Goal: Task Accomplishment & Management: Manage account settings

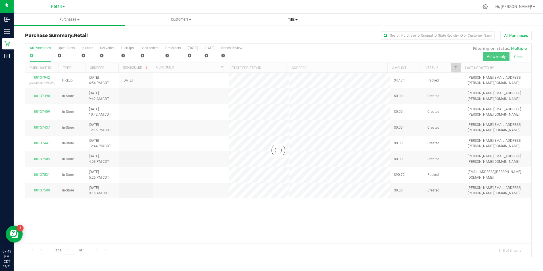
click at [291, 21] on span "Tills" at bounding box center [293, 19] width 111 height 5
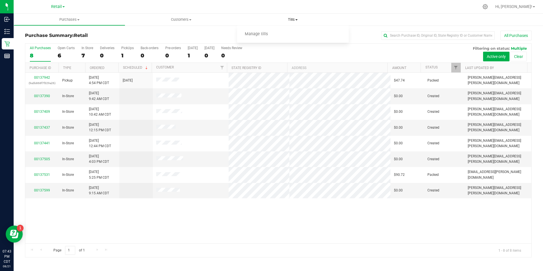
click at [267, 34] on span "Manage tills" at bounding box center [256, 34] width 38 height 5
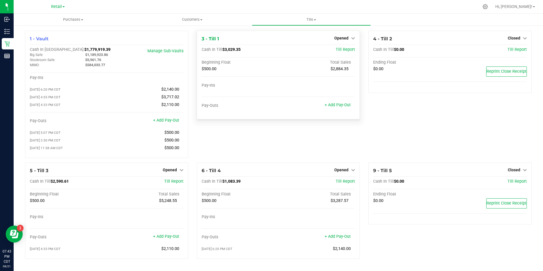
click at [349, 36] on div "Opened" at bounding box center [344, 38] width 21 height 7
click at [345, 38] on span "Opened" at bounding box center [341, 38] width 14 height 5
click at [340, 51] on link "Close Till" at bounding box center [342, 50] width 15 height 5
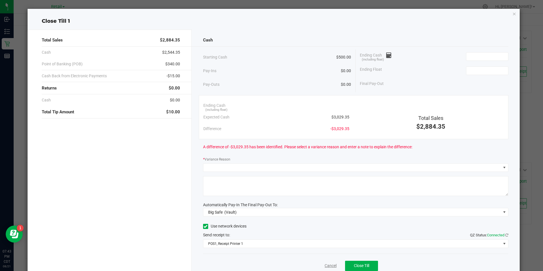
click at [329, 264] on link "Cancel" at bounding box center [331, 266] width 12 height 6
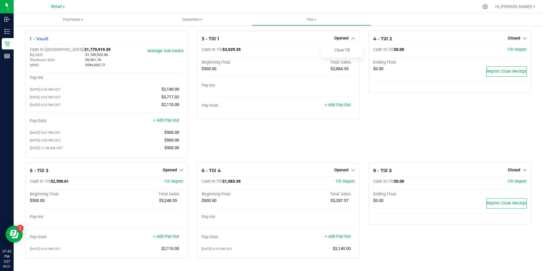
click at [246, 130] on div "3 - Till 1 Opened Close Till Cash In Till $3,029.35 Till Report Beginning Float…" at bounding box center [279, 97] width 172 height 132
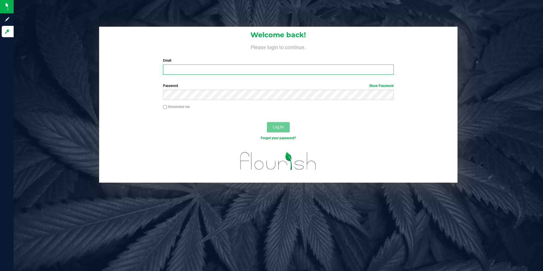
click at [201, 68] on input "Email" at bounding box center [278, 70] width 231 height 10
type input "[PERSON_NAME][EMAIL_ADDRESS][PERSON_NAME][DOMAIN_NAME]"
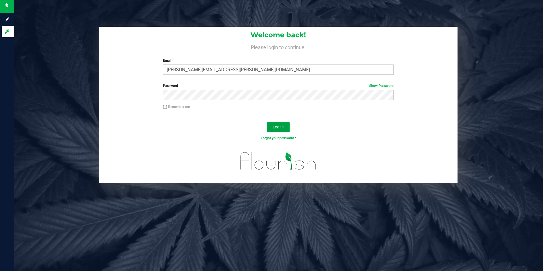
click at [277, 122] on button "Log In" at bounding box center [278, 127] width 23 height 10
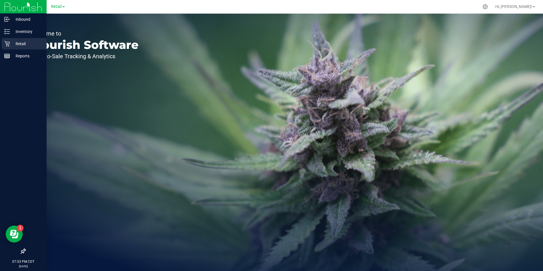
click at [9, 48] on div "Retail" at bounding box center [24, 43] width 45 height 11
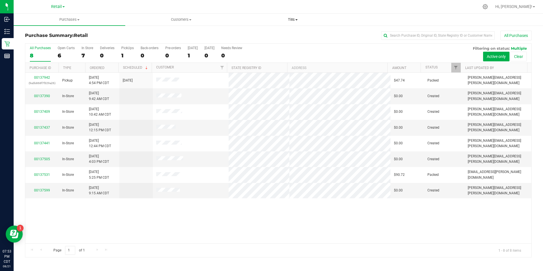
click at [297, 20] on span at bounding box center [297, 19] width 2 height 1
click at [262, 44] on div "All Purchases 8 Open Carts 6 In Store 7 Deliveries 0 PickUps 1 Back-orders 0 Pr…" at bounding box center [278, 46] width 506 height 5
click at [296, 18] on span "Tills" at bounding box center [293, 19] width 112 height 5
click at [258, 34] on span "Manage tills" at bounding box center [256, 34] width 38 height 5
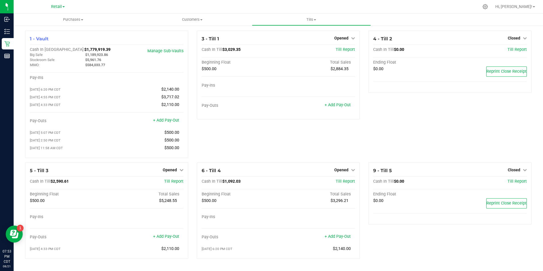
click at [346, 37] on link "Opened" at bounding box center [344, 38] width 21 height 5
click at [341, 50] on link "Close Till" at bounding box center [342, 50] width 15 height 5
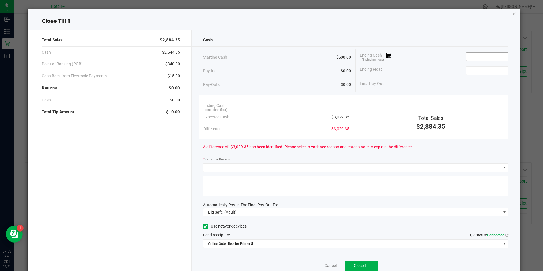
click at [468, 57] on input at bounding box center [488, 57] width 42 height 8
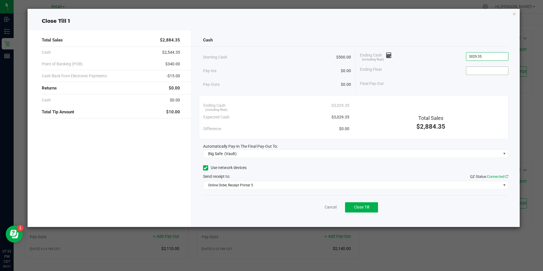
click at [476, 71] on input at bounding box center [488, 71] width 42 height 8
type input "$3,029.35"
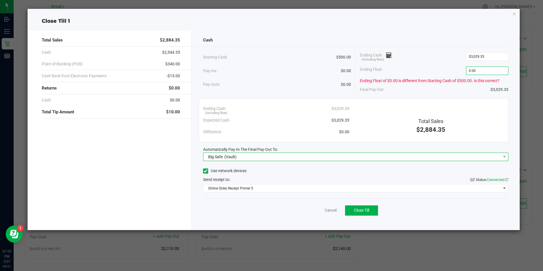
click at [294, 157] on span "Big Safe (Vault)" at bounding box center [352, 157] width 298 height 8
type input "$0.00"
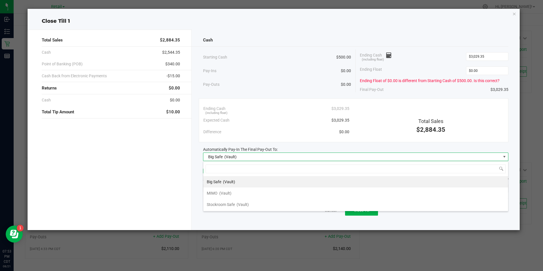
scroll to position [9, 305]
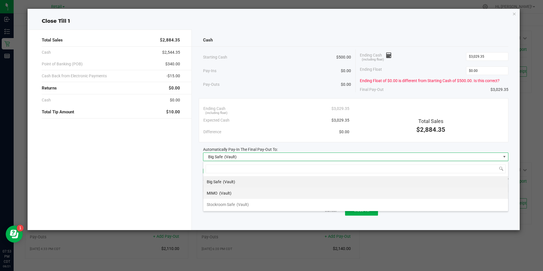
click at [240, 193] on li "MIMO (Vault)" at bounding box center [355, 193] width 305 height 11
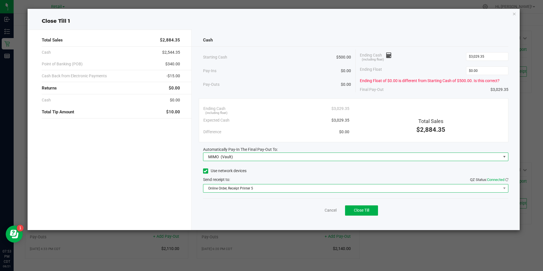
click at [288, 188] on span "Online Order, Receipt Printer 5" at bounding box center [352, 188] width 298 height 8
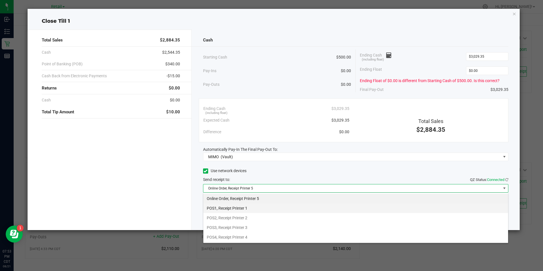
click at [253, 207] on li "POS1, Receipt Printer 1" at bounding box center [355, 208] width 305 height 10
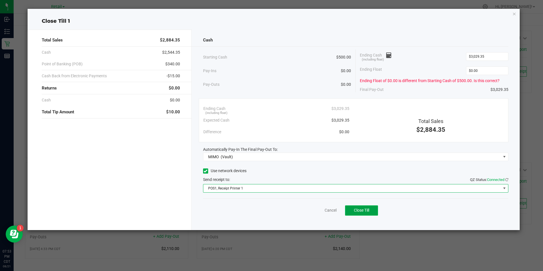
click at [357, 212] on span "Close Till" at bounding box center [361, 210] width 15 height 5
click at [317, 212] on link "Dismiss" at bounding box center [318, 210] width 14 height 6
